Goal: Use online tool/utility: Utilize a website feature to perform a specific function

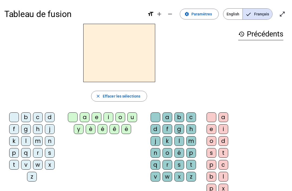
click at [110, 116] on div "i" at bounding box center [108, 117] width 10 height 10
click at [29, 142] on div "l" at bounding box center [26, 141] width 10 height 10
click at [76, 116] on div at bounding box center [73, 117] width 10 height 10
click at [108, 116] on div "i" at bounding box center [108, 117] width 10 height 10
click at [71, 120] on div at bounding box center [73, 117] width 10 height 10
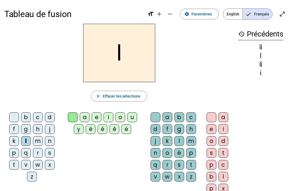
click at [76, 116] on div at bounding box center [73, 117] width 10 height 10
click at [76, 112] on div at bounding box center [73, 117] width 10 height 10
click at [74, 120] on div at bounding box center [73, 117] width 10 height 10
click at [74, 118] on div at bounding box center [73, 117] width 10 height 10
click at [75, 116] on div at bounding box center [73, 117] width 10 height 10
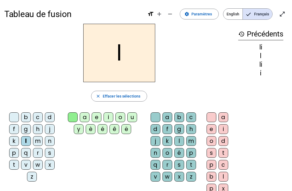
click at [16, 116] on div at bounding box center [14, 117] width 10 height 10
click at [113, 114] on div "i" at bounding box center [108, 117] width 10 height 10
click at [29, 143] on div "l" at bounding box center [26, 141] width 10 height 10
click at [69, 118] on div at bounding box center [73, 117] width 10 height 10
click at [12, 117] on div at bounding box center [14, 117] width 10 height 10
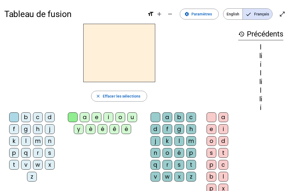
click at [31, 140] on div "l" at bounding box center [26, 141] width 10 height 10
click at [109, 118] on div "i" at bounding box center [108, 117] width 10 height 10
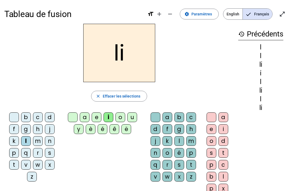
click at [113, 119] on div "i" at bounding box center [108, 117] width 10 height 10
click at [18, 117] on div at bounding box center [14, 117] width 10 height 10
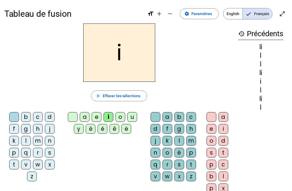
click at [30, 141] on div "l" at bounding box center [26, 141] width 10 height 10
click at [109, 113] on div "i" at bounding box center [108, 117] width 10 height 10
click at [77, 116] on div at bounding box center [73, 117] width 10 height 10
click at [10, 110] on div "b c d f g h j k l m n p q r s t v w x z" at bounding box center [32, 148] width 57 height 76
click at [16, 115] on div at bounding box center [14, 117] width 10 height 10
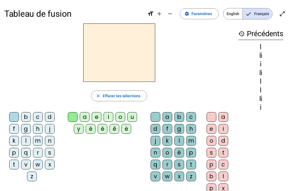
click at [110, 117] on div "i" at bounding box center [108, 117] width 10 height 10
click at [14, 117] on div at bounding box center [14, 117] width 10 height 10
click at [27, 139] on div "l" at bounding box center [26, 141] width 10 height 10
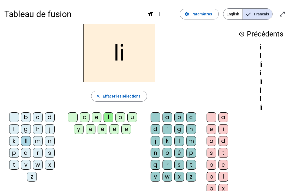
click at [114, 114] on letter-bubble "i" at bounding box center [109, 118] width 12 height 12
click at [113, 112] on letter-bubble "i" at bounding box center [109, 118] width 12 height 12
click at [111, 113] on div "i" at bounding box center [108, 117] width 10 height 10
click at [67, 111] on div "a e i o u y è é ê ë" at bounding box center [104, 124] width 84 height 28
click at [75, 117] on div at bounding box center [73, 117] width 10 height 10
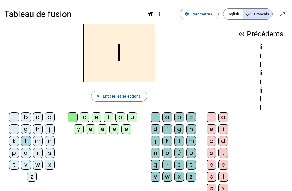
click at [77, 116] on div at bounding box center [73, 117] width 10 height 10
click at [110, 115] on div "i" at bounding box center [108, 117] width 10 height 10
click at [75, 117] on div at bounding box center [73, 117] width 10 height 10
click at [16, 116] on div at bounding box center [14, 117] width 10 height 10
click at [113, 115] on div "i" at bounding box center [108, 117] width 10 height 10
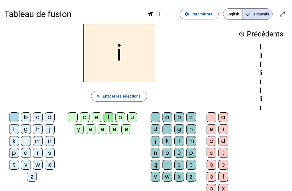
click at [24, 143] on div "l" at bounding box center [26, 141] width 10 height 10
click at [110, 116] on div "i" at bounding box center [108, 117] width 10 height 10
click at [14, 118] on div at bounding box center [14, 117] width 10 height 10
click at [74, 119] on div at bounding box center [73, 117] width 10 height 10
click at [109, 117] on div "i" at bounding box center [108, 117] width 10 height 10
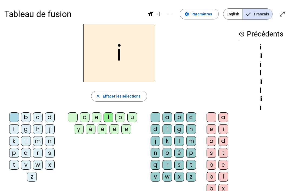
click at [31, 140] on div "l" at bounding box center [26, 141] width 10 height 10
click at [109, 118] on div "i" at bounding box center [108, 117] width 10 height 10
click at [64, 115] on div "a e i o u y è é ê ë" at bounding box center [103, 124] width 79 height 24
click at [75, 116] on div at bounding box center [73, 117] width 10 height 10
click at [75, 118] on div at bounding box center [73, 117] width 10 height 10
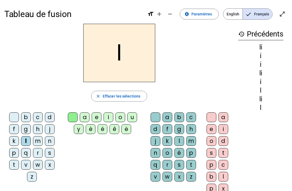
click at [16, 119] on div at bounding box center [14, 117] width 10 height 10
click at [30, 141] on div "l" at bounding box center [26, 141] width 10 height 10
click at [103, 118] on div "i" at bounding box center [108, 117] width 10 height 10
click at [41, 142] on div "m" at bounding box center [38, 141] width 10 height 10
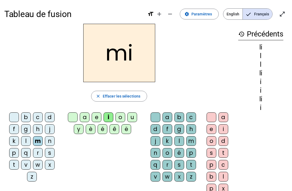
click at [28, 143] on div "l" at bounding box center [26, 141] width 10 height 10
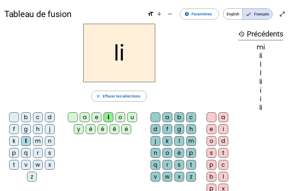
click at [72, 119] on div at bounding box center [73, 117] width 10 height 10
click at [13, 117] on div at bounding box center [14, 117] width 10 height 10
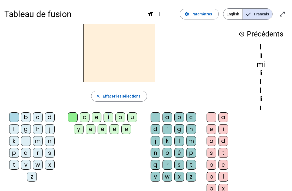
click at [122, 86] on div "close Effacer les sélections b c d f g h j k l m n p q r s t v w x z a e i o u …" at bounding box center [118, 111] width 229 height 174
click at [105, 105] on div "close Effacer les sélections b c d f g h j k l m n p q r s t v w x z a e i o u …" at bounding box center [118, 111] width 229 height 174
click at [104, 113] on div "i" at bounding box center [108, 117] width 10 height 10
click at [176, 143] on div "l" at bounding box center [179, 141] width 10 height 10
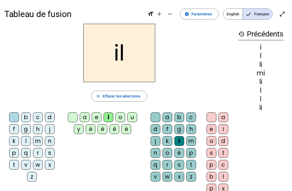
click at [39, 142] on div "m" at bounding box center [38, 141] width 10 height 10
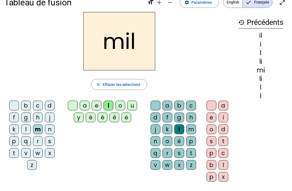
scroll to position [12, 0]
click at [73, 103] on div at bounding box center [73, 106] width 10 height 10
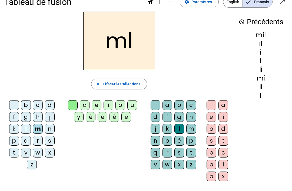
click at [84, 109] on div "a" at bounding box center [85, 105] width 10 height 10
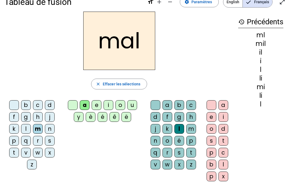
click at [71, 105] on div at bounding box center [73, 105] width 10 height 10
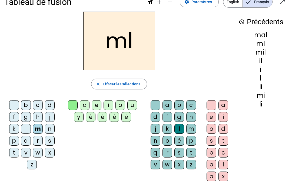
click at [223, 105] on div "a" at bounding box center [223, 105] width 10 height 10
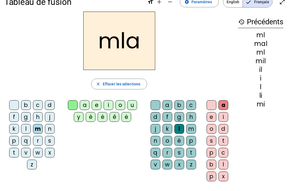
click at [211, 104] on div at bounding box center [211, 105] width 10 height 10
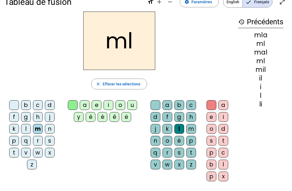
click at [85, 106] on div "a" at bounding box center [85, 105] width 10 height 10
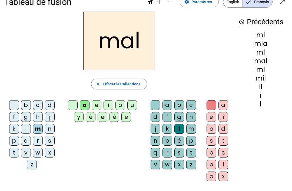
click at [13, 108] on div at bounding box center [14, 105] width 10 height 10
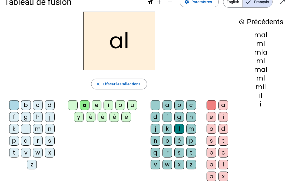
click at [41, 130] on div "m" at bounding box center [38, 129] width 10 height 10
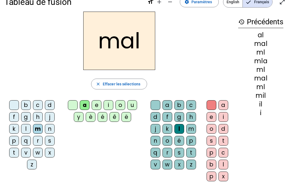
click at [14, 100] on div at bounding box center [14, 105] width 10 height 10
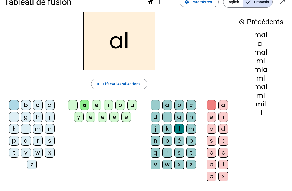
click at [17, 106] on div at bounding box center [14, 105] width 10 height 10
click at [14, 107] on div at bounding box center [14, 105] width 10 height 10
click at [17, 104] on div at bounding box center [14, 105] width 10 height 10
click at [15, 106] on div at bounding box center [14, 105] width 10 height 10
click at [37, 132] on div "m" at bounding box center [38, 129] width 10 height 10
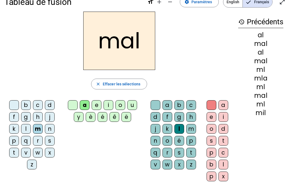
click at [155, 103] on div at bounding box center [155, 105] width 10 height 10
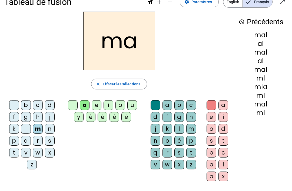
click at [13, 106] on div at bounding box center [14, 105] width 10 height 10
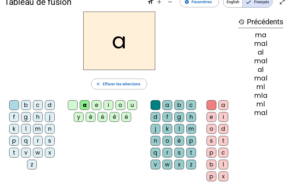
click at [25, 129] on div "l" at bounding box center [26, 129] width 10 height 10
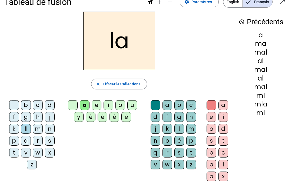
click at [73, 102] on div at bounding box center [73, 105] width 10 height 10
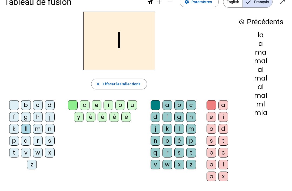
click at [136, 109] on div "u" at bounding box center [132, 105] width 10 height 10
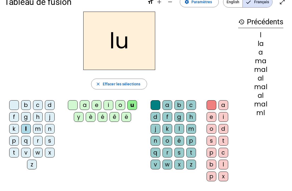
click at [49, 107] on div "d" at bounding box center [50, 105] width 10 height 10
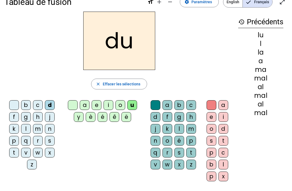
click at [12, 155] on div "t" at bounding box center [14, 153] width 10 height 10
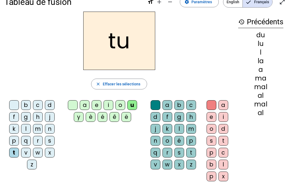
click at [134, 104] on div "u" at bounding box center [132, 105] width 10 height 10
click at [135, 103] on div "u" at bounding box center [132, 105] width 10 height 10
click at [154, 83] on div "close Effacer les sélections" at bounding box center [118, 84] width 229 height 11
click at [99, 109] on div "e" at bounding box center [97, 105] width 10 height 10
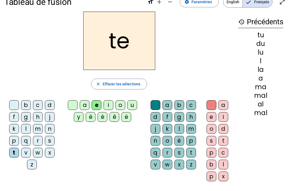
click at [25, 109] on div "b" at bounding box center [26, 105] width 10 height 10
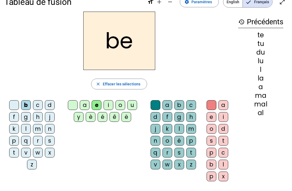
click at [31, 167] on div "z" at bounding box center [32, 165] width 10 height 10
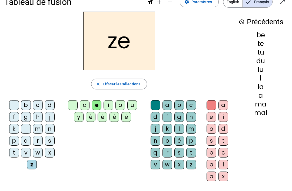
click at [12, 102] on div at bounding box center [14, 105] width 10 height 10
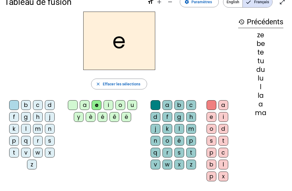
click at [45, 120] on div "j" at bounding box center [50, 117] width 10 height 10
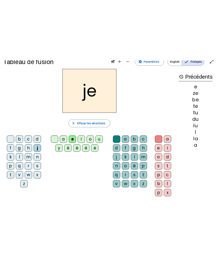
scroll to position [0, 0]
